Goal: Information Seeking & Learning: Compare options

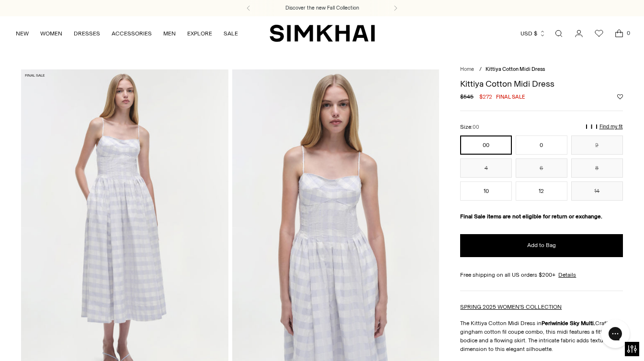
click at [499, 138] on button "00" at bounding box center [486, 145] width 52 height 19
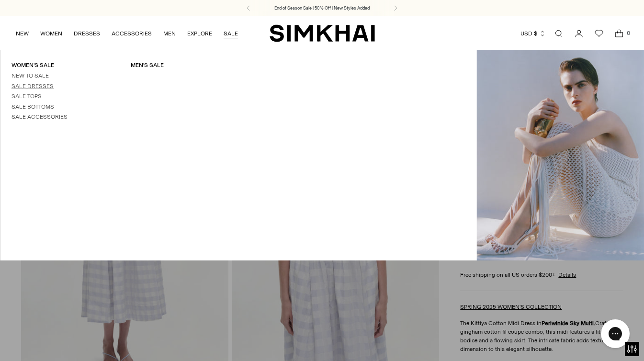
click at [30, 85] on link "Sale Dresses" at bounding box center [32, 86] width 42 height 7
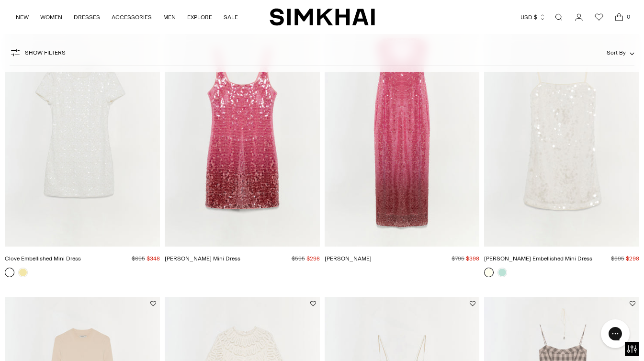
click at [0, 0] on img "Alayna Sequin Mini Dress" at bounding box center [0, 0] width 0 height 0
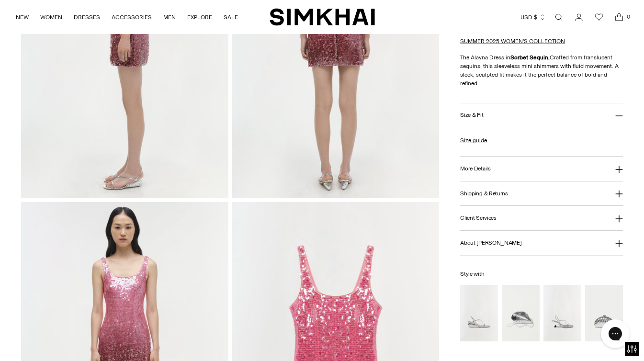
scroll to position [715, 0]
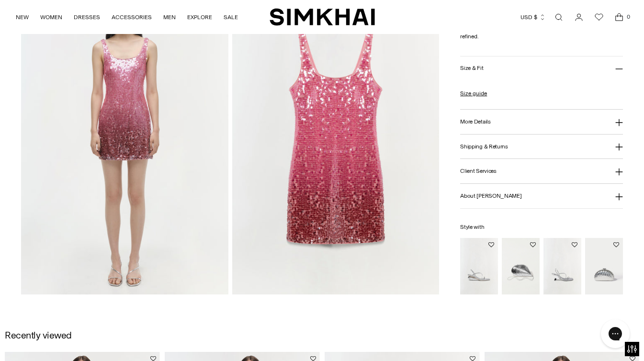
click at [0, 0] on img "Bridget Metal Oyster Clutch" at bounding box center [0, 0] width 0 height 0
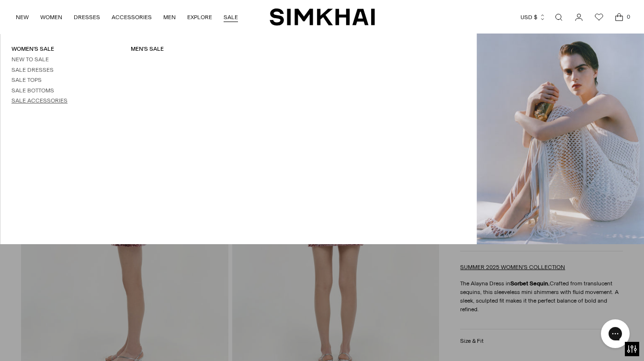
click at [50, 101] on link "Sale Accessories" at bounding box center [39, 100] width 56 height 7
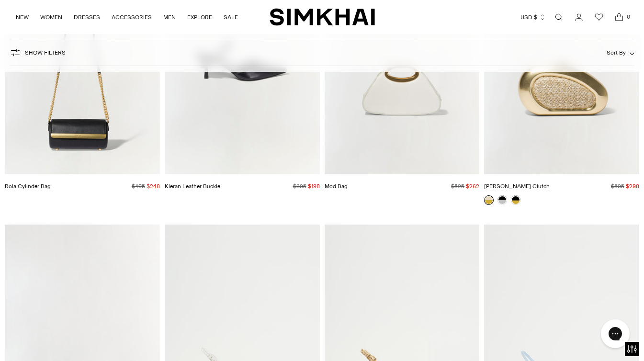
scroll to position [1526, 0]
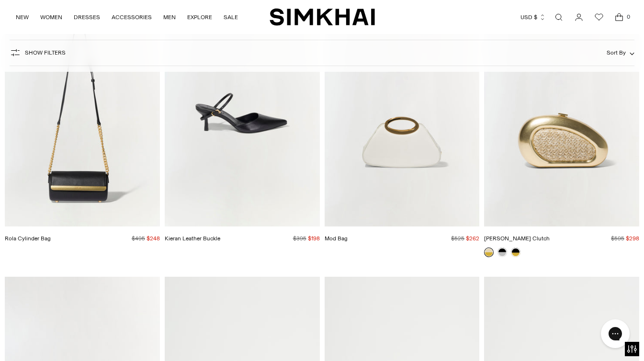
drag, startPoint x: 425, startPoint y: 192, endPoint x: 404, endPoint y: 12, distance: 180.8
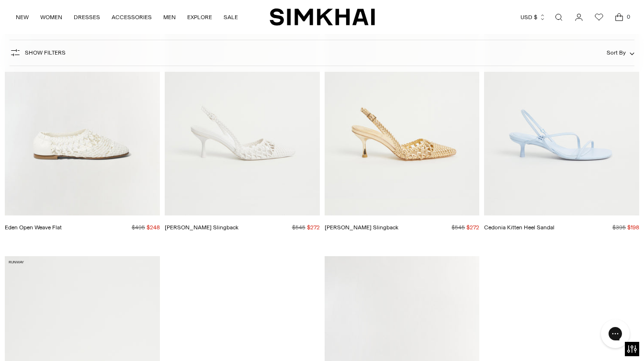
scroll to position [2110, 0]
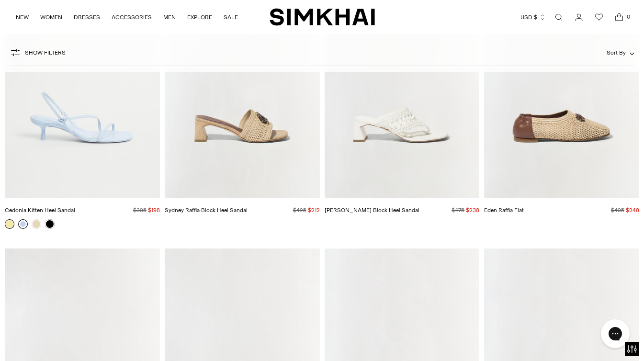
click at [22, 224] on link at bounding box center [23, 224] width 10 height 10
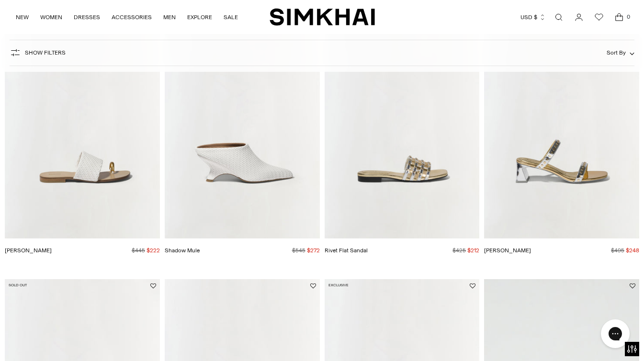
scroll to position [144, 0]
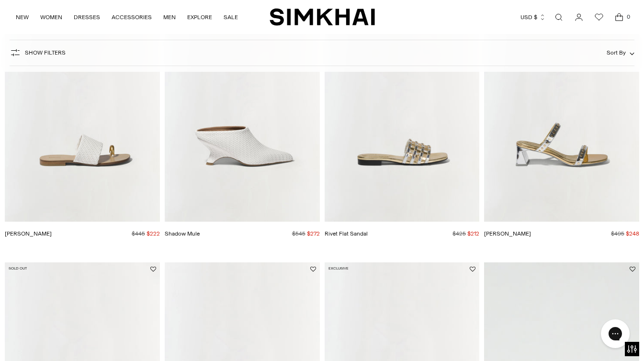
click at [0, 0] on img "Rivet Sandal" at bounding box center [0, 0] width 0 height 0
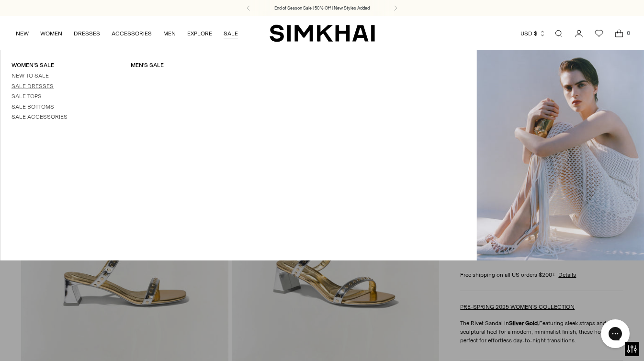
click at [32, 89] on link "Sale Dresses" at bounding box center [32, 86] width 42 height 7
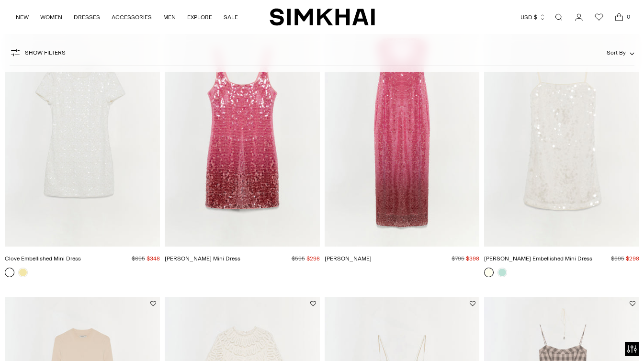
scroll to position [119, 0]
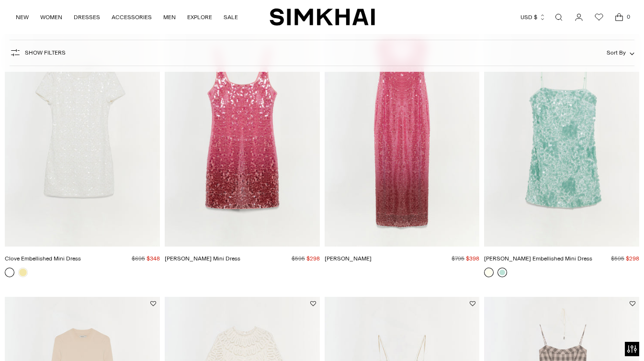
click at [502, 269] on link at bounding box center [503, 273] width 10 height 10
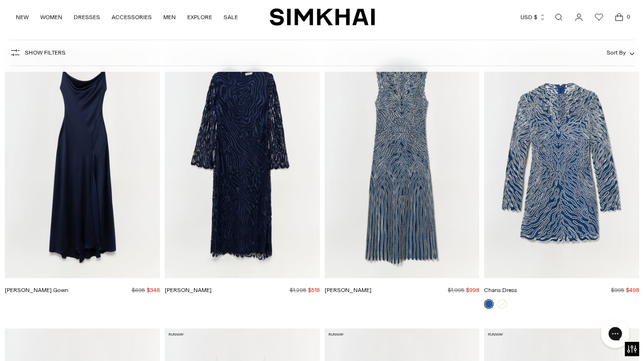
scroll to position [1767, 0]
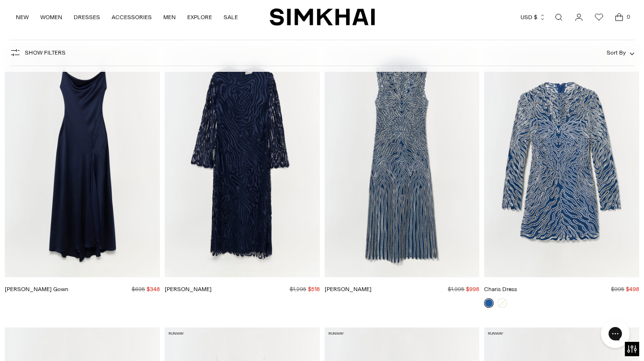
click at [0, 0] on img "Finley Gown" at bounding box center [0, 0] width 0 height 0
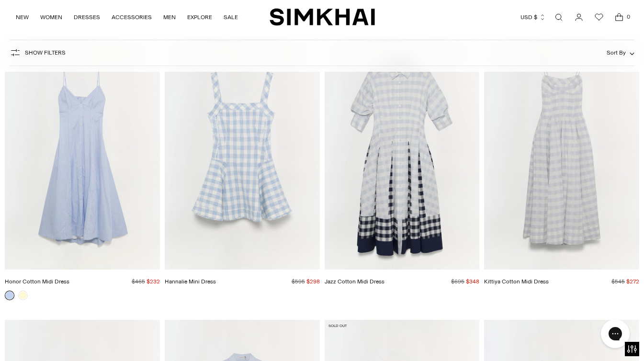
scroll to position [2583, 0]
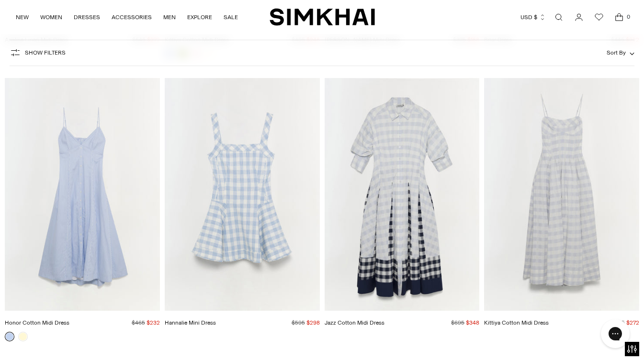
drag, startPoint x: 378, startPoint y: 228, endPoint x: 368, endPoint y: 118, distance: 110.1
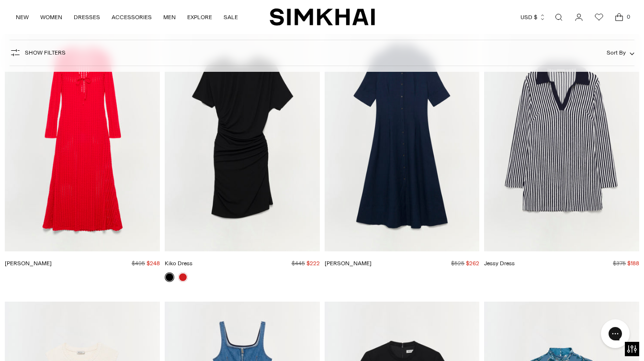
scroll to position [8235, 0]
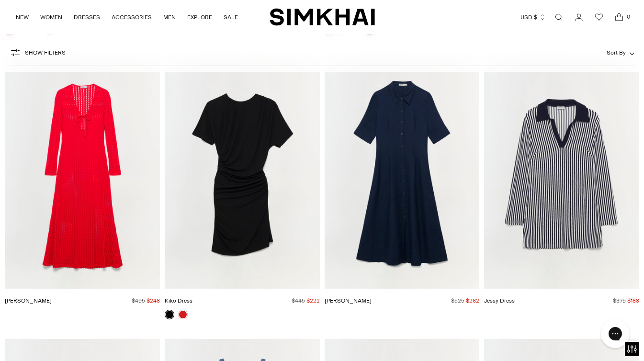
drag, startPoint x: 545, startPoint y: 197, endPoint x: 447, endPoint y: 173, distance: 100.6
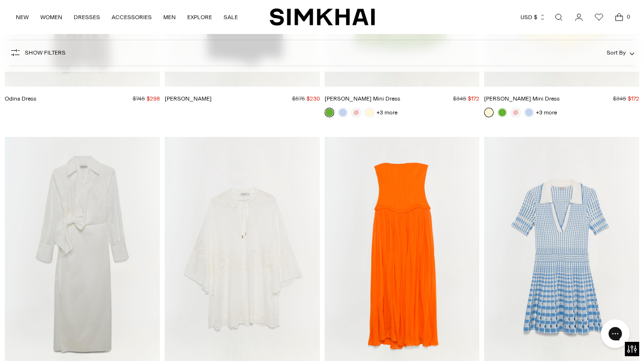
scroll to position [10504, 0]
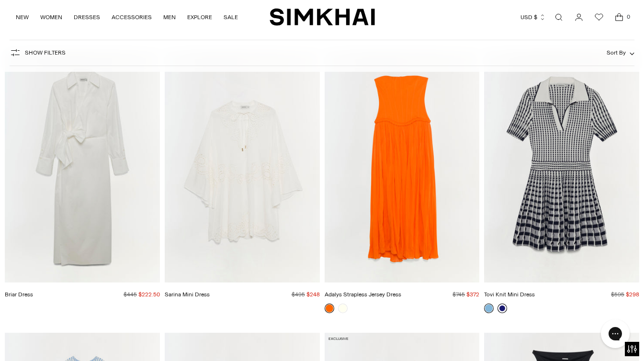
click at [503, 304] on link at bounding box center [503, 309] width 10 height 10
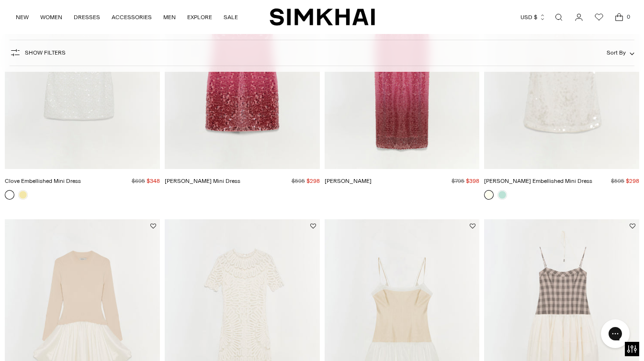
scroll to position [0, 0]
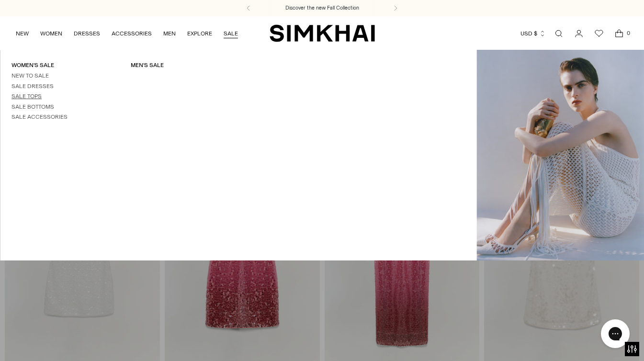
click at [34, 93] on link "Sale Tops" at bounding box center [26, 96] width 30 height 7
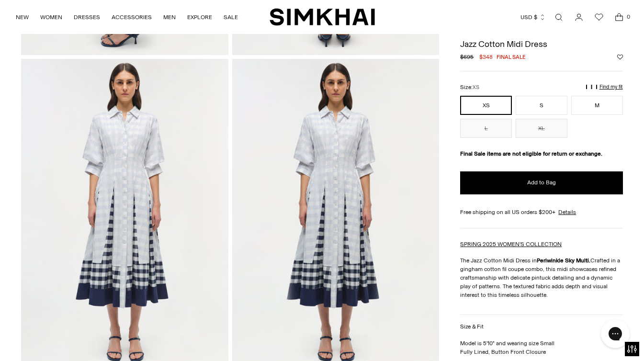
scroll to position [173, 0]
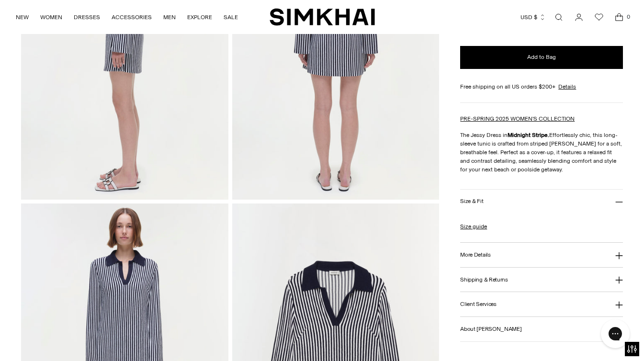
scroll to position [723, 0]
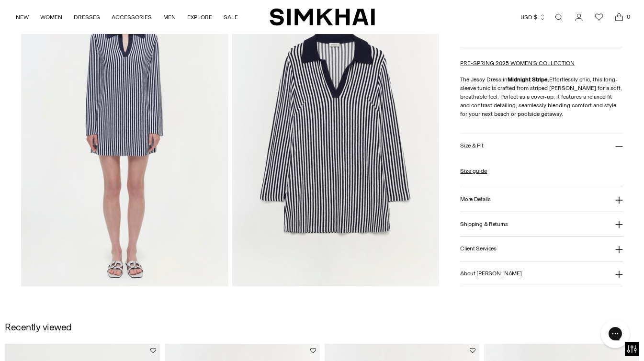
click at [356, 153] on img at bounding box center [335, 131] width 207 height 310
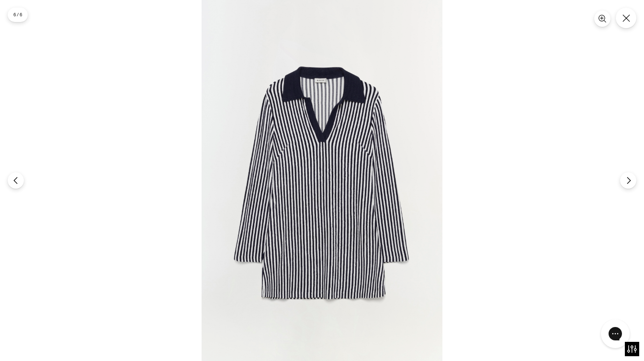
click at [322, 135] on img at bounding box center [322, 180] width 241 height 361
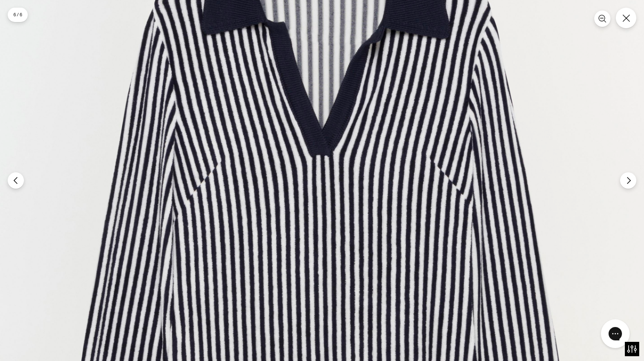
click at [621, 27] on img at bounding box center [321, 271] width 722 height 1084
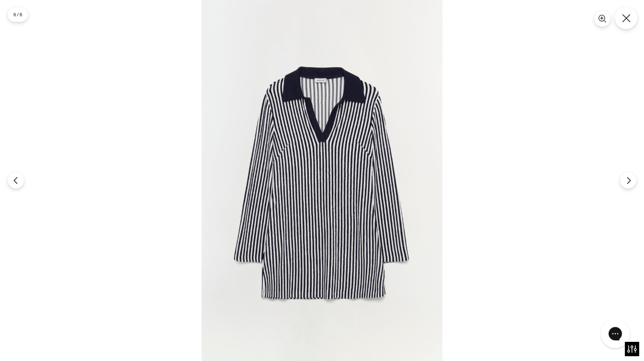
click at [628, 16] on icon "Close" at bounding box center [626, 18] width 8 height 8
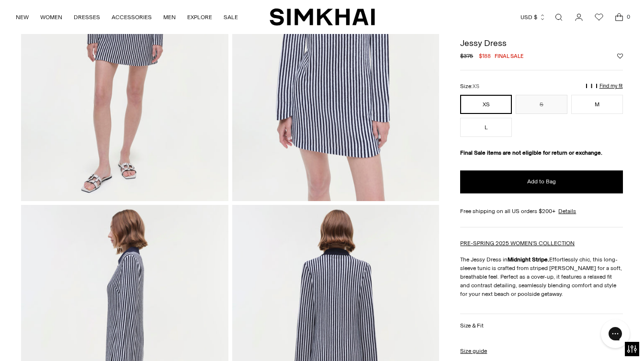
scroll to position [83, 0]
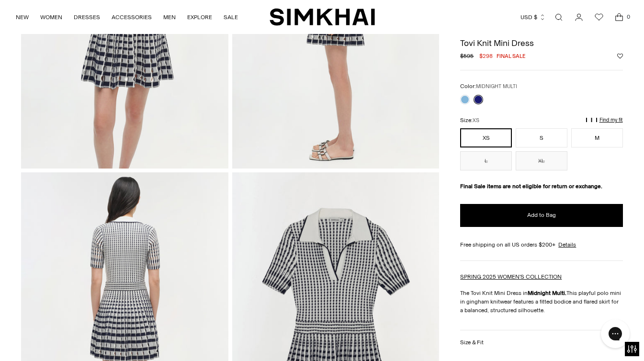
scroll to position [47, 0]
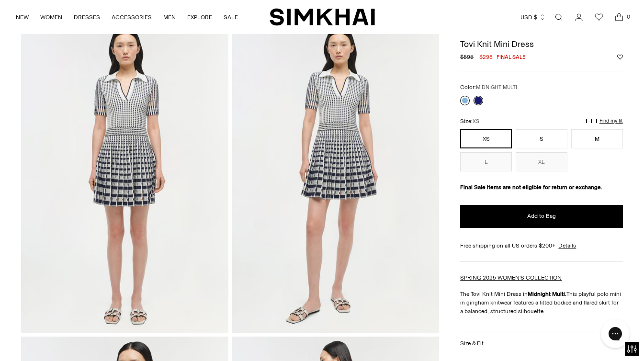
click at [466, 99] on link at bounding box center [465, 101] width 10 height 10
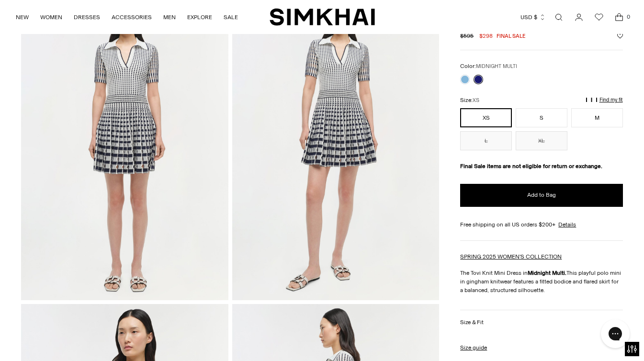
scroll to position [83, 0]
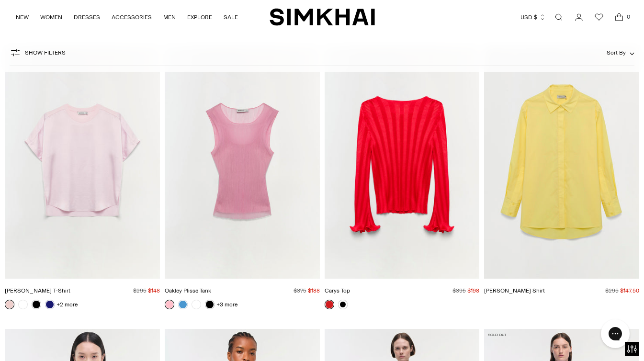
scroll to position [1764, 0]
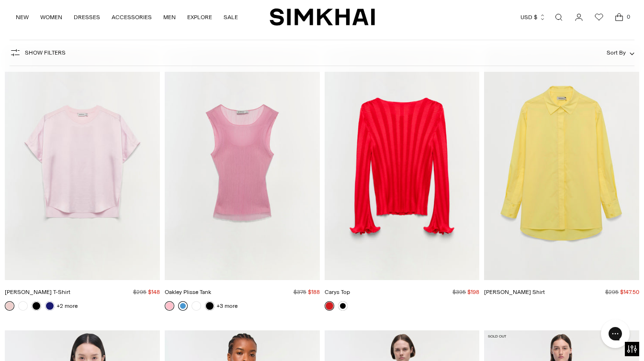
click at [184, 306] on link at bounding box center [183, 306] width 10 height 10
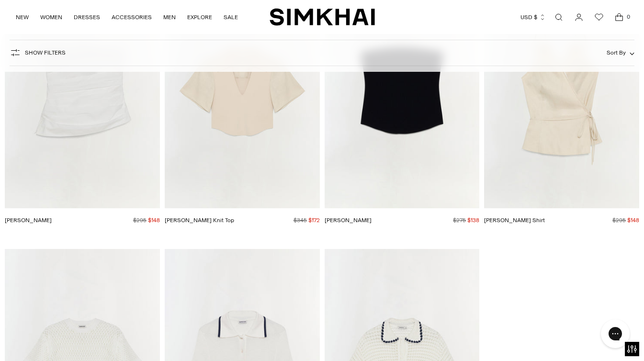
scroll to position [5444, 0]
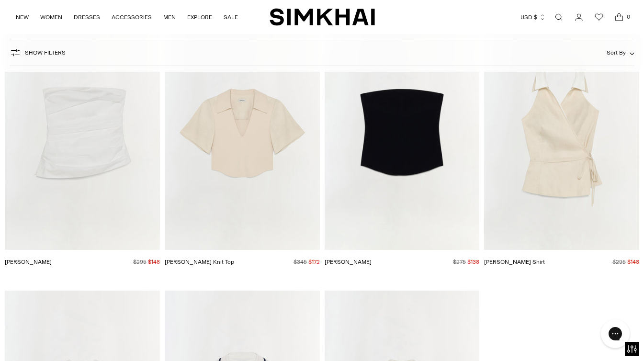
drag, startPoint x: 196, startPoint y: 306, endPoint x: 211, endPoint y: 5, distance: 301.2
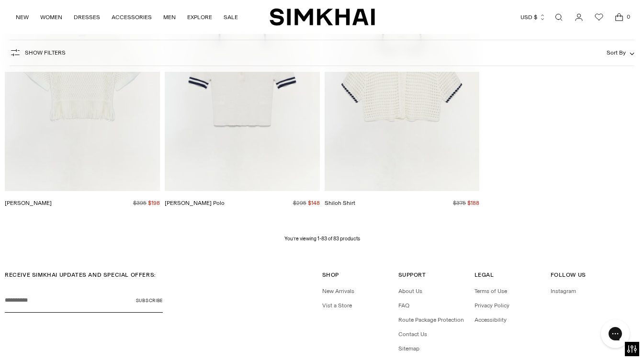
scroll to position [5533, 0]
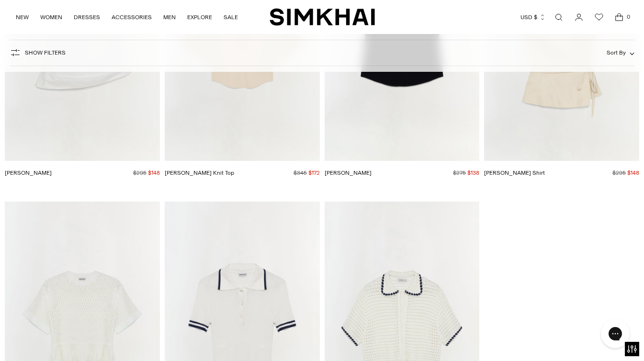
click at [0, 0] on img "Campbell Shirt" at bounding box center [0, 0] width 0 height 0
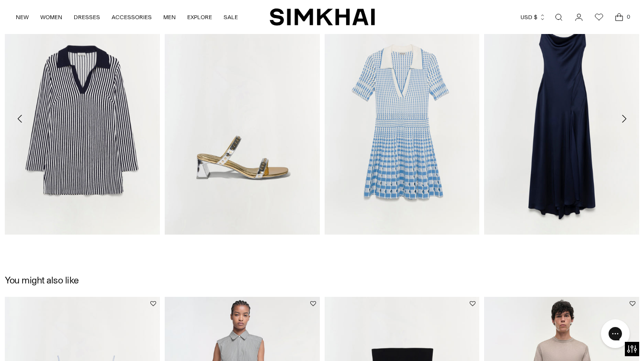
scroll to position [1060, 0]
